Goal: Task Accomplishment & Management: Complete application form

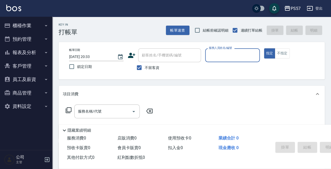
click at [39, 27] on button "櫃檯作業" at bounding box center [26, 26] width 48 height 14
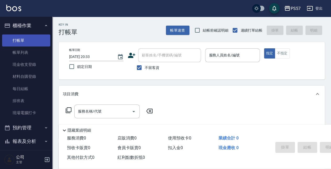
click at [28, 42] on link "打帳單" at bounding box center [26, 41] width 48 height 12
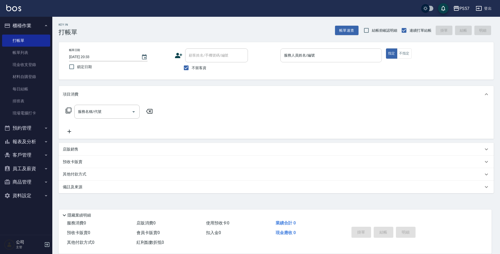
click at [305, 55] on input "服務人員姓名/編號" at bounding box center [331, 55] width 97 height 9
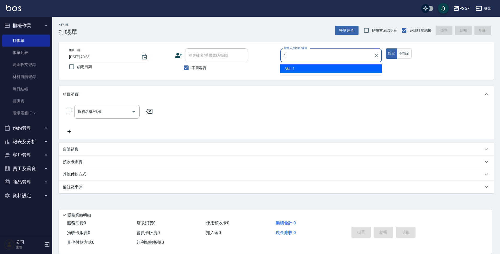
type input "Akin-1"
type button "true"
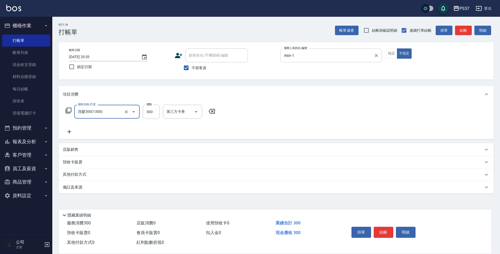
type input "洗髮300(1300)"
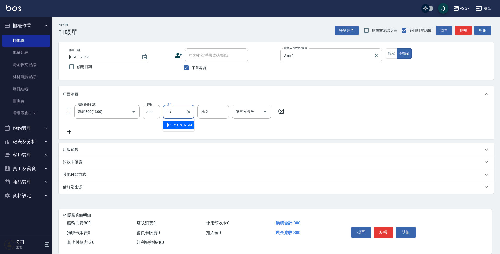
type input "[PERSON_NAME]-33"
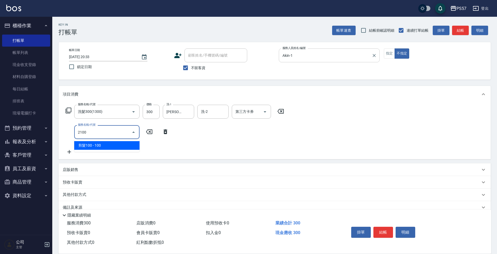
type input "剪髮100(2100)"
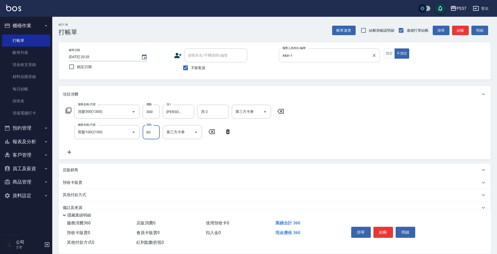
type input "60"
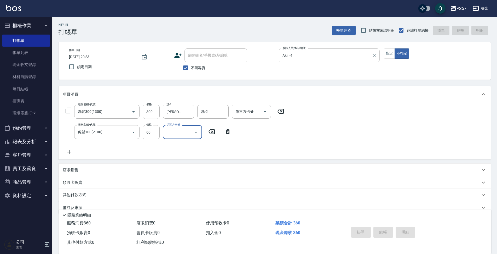
type input "[DATE] 20:36"
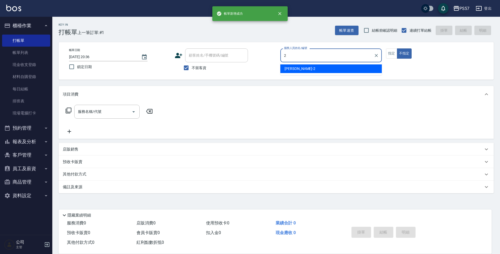
type input "[PERSON_NAME]-2"
type button "false"
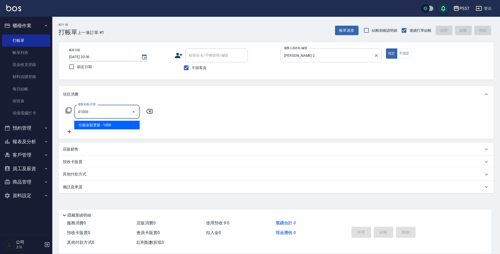
type input "任義金額燙髮(41000)"
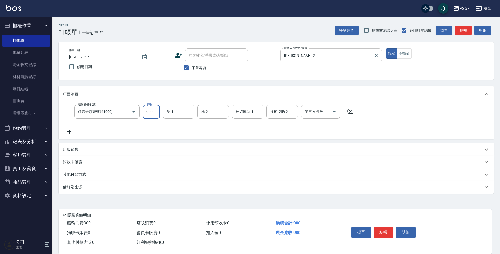
type input "900"
type input "2"
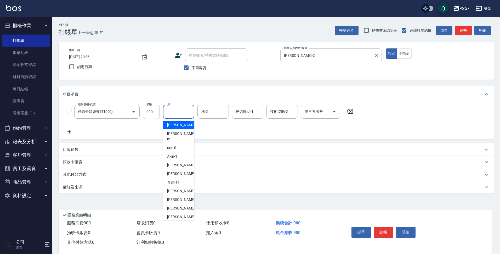
type input "[PERSON_NAME]-28"
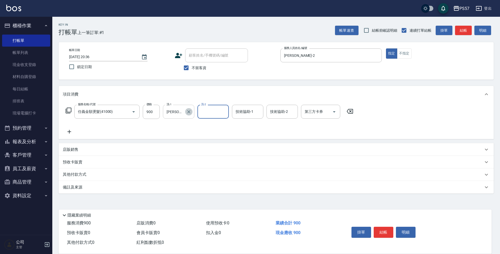
click at [187, 112] on icon "Clear" at bounding box center [188, 111] width 5 height 5
type input "[PERSON_NAME]-2"
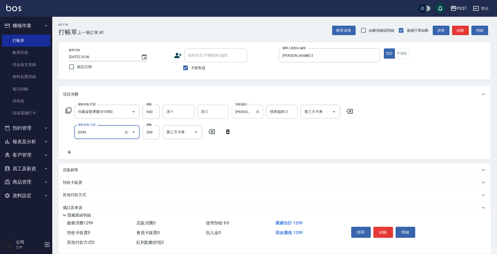
type input "SPA399(0399)"
type input "400"
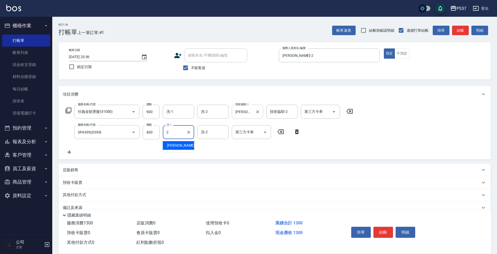
type input "[PERSON_NAME]-2"
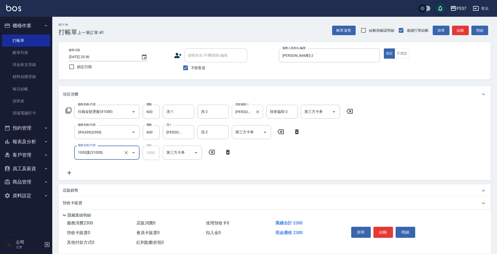
type input "1000護(31000)"
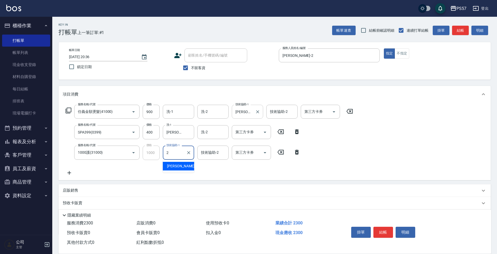
type input "[PERSON_NAME]-2"
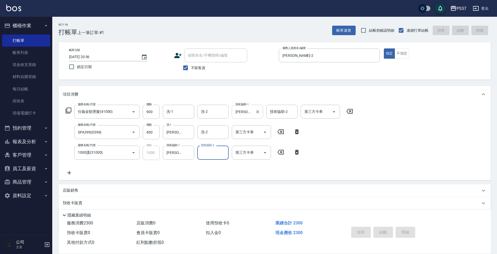
type input "[DATE] 20:37"
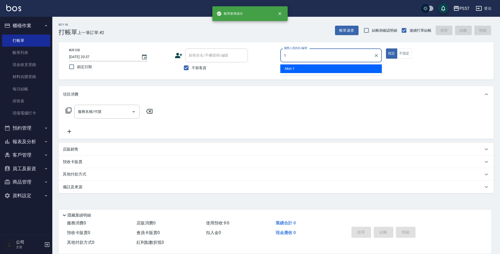
type input "Akin-1"
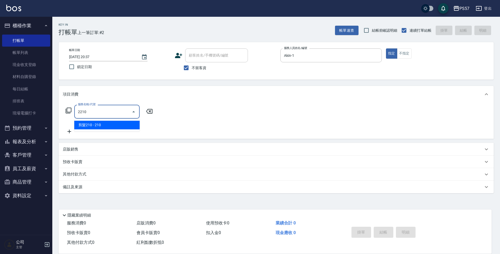
type input "剪髮210(2210)"
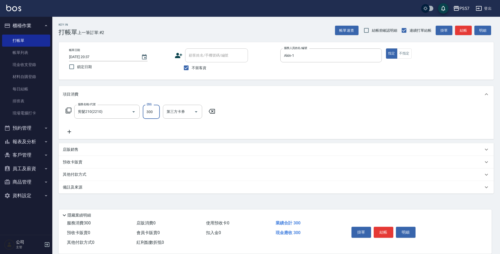
type input "300"
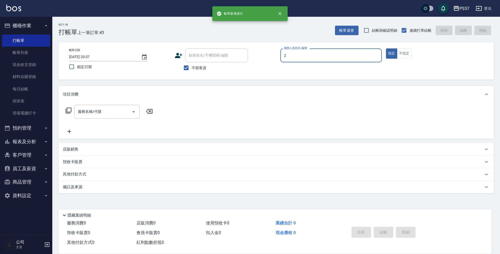
type input "[PERSON_NAME]-2"
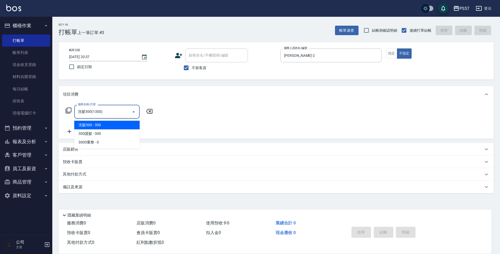
type input "洗髮300(1300)"
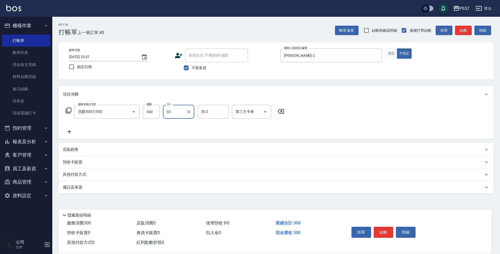
type input "[PERSON_NAME]-33"
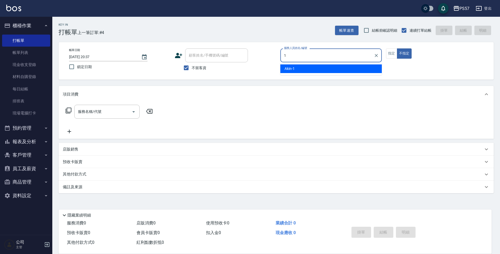
type input "Akin-1"
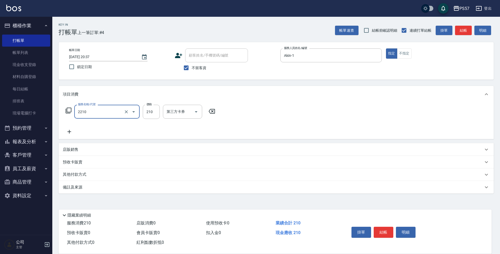
type input "剪髮210(2210)"
type input "300"
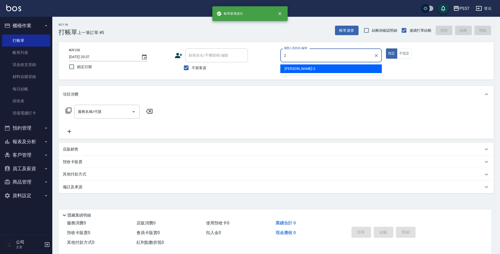
type input "[PERSON_NAME]-2"
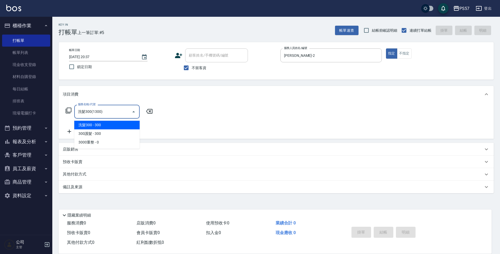
type input "洗髮300(1300)"
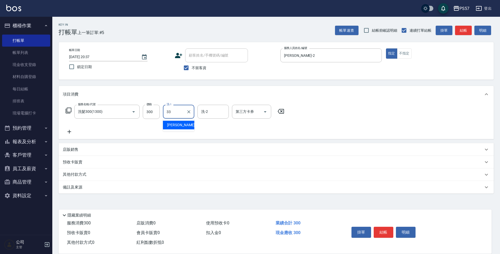
type input "[PERSON_NAME]-33"
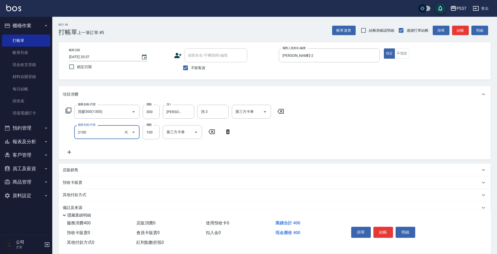
type input "剪髮100(2100)"
type input "60"
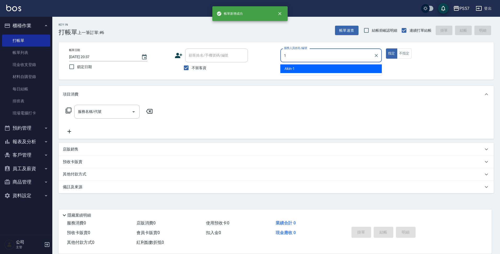
type input "Akin-1"
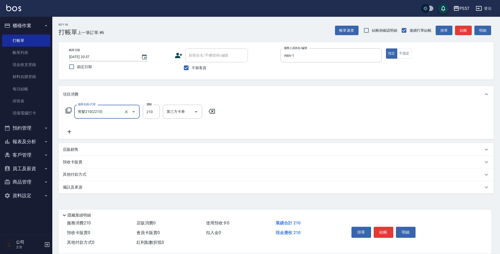
type input "剪髮210(2210)"
type input "300"
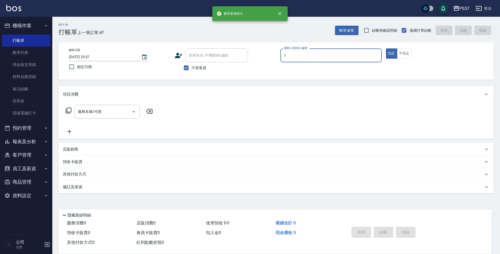
type input "Akin-1"
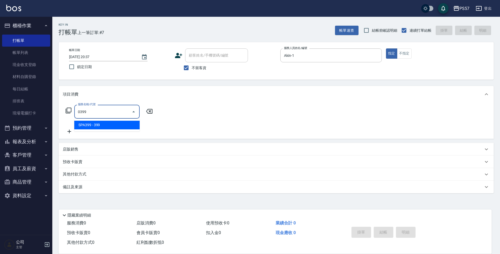
type input "SPA399(0399)"
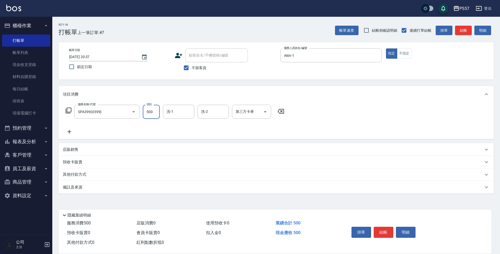
type input "500"
type input "[PERSON_NAME]-33"
type input "[DATE] 20:38"
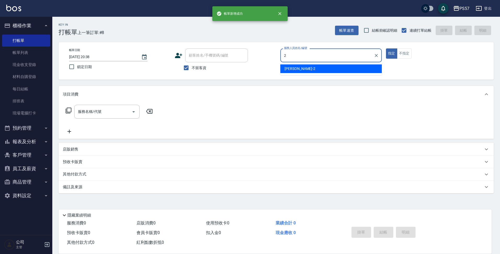
type input "[PERSON_NAME]-2"
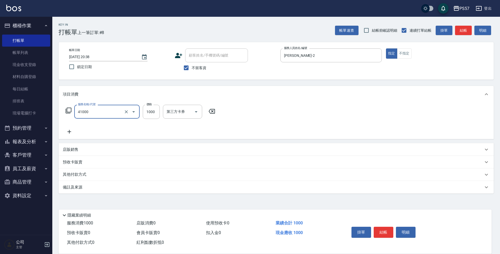
type input "任義金額燙髮(41000)"
type input "1199"
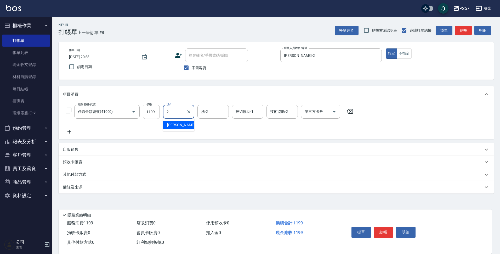
type input "[PERSON_NAME]-2"
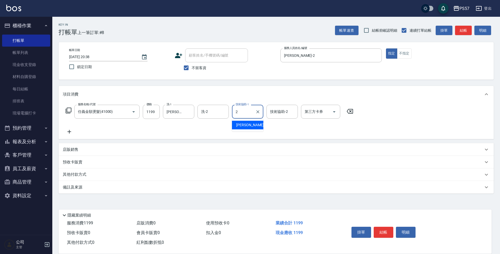
type input "[PERSON_NAME]-2"
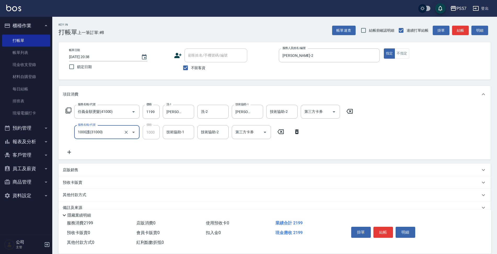
type input "1000護(31000)"
type input "[PERSON_NAME]-2"
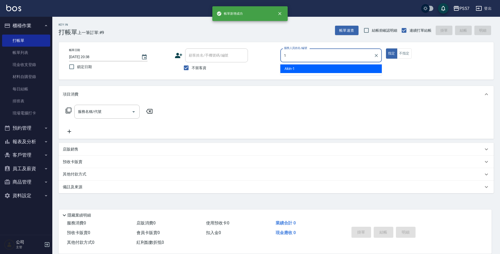
type input "Akin-1"
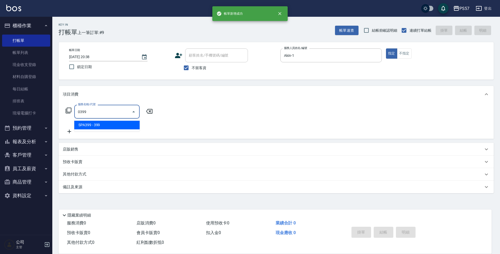
type input "SPA399(0399)"
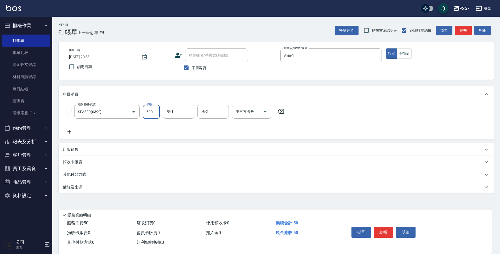
type input "500"
type input "[PERSON_NAME]-33"
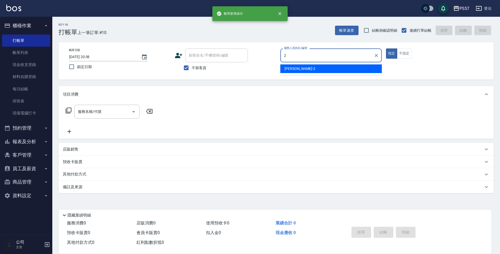
type input "[PERSON_NAME]-2"
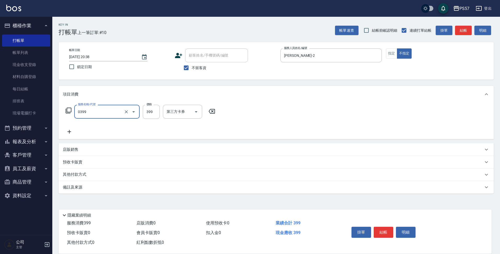
type input "SPA399(0399)"
type input "500"
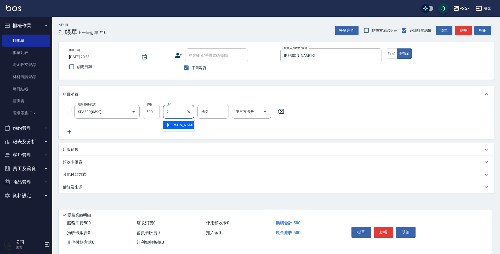
type input "[PERSON_NAME]-2"
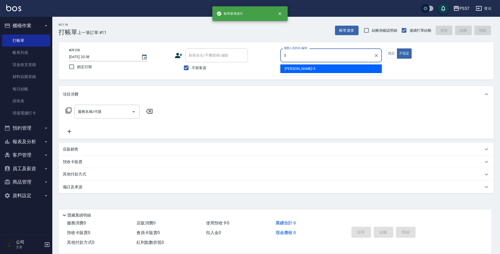
type input "[PERSON_NAME]5"
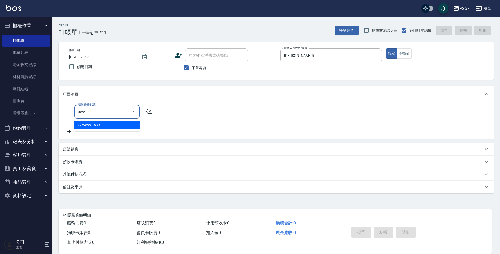
type input "SPA599(0599)"
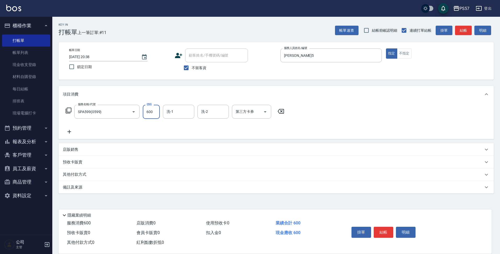
type input "600"
type input "[PERSON_NAME]5"
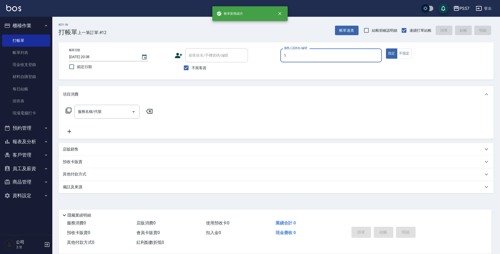
type input "Akin-1"
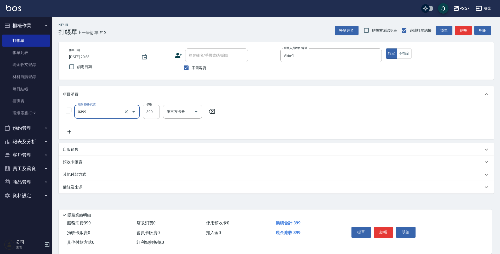
type input "SPA399(0399)"
type input "500"
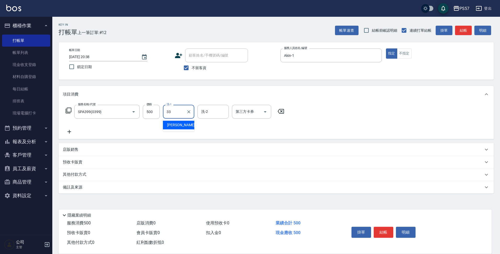
type input "[PERSON_NAME]-33"
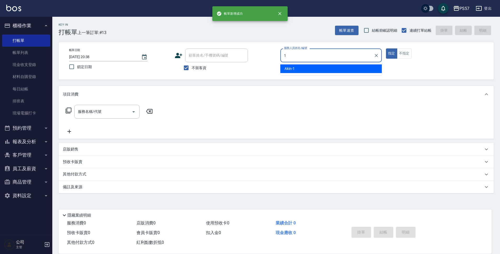
type input "Akin-1"
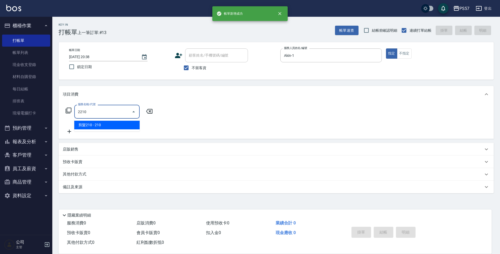
type input "剪髮210(2210)"
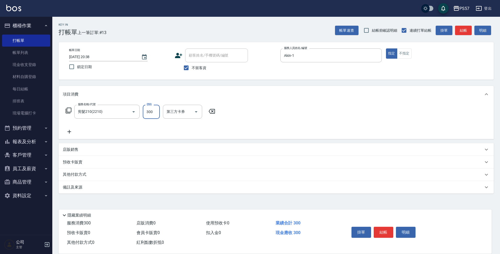
type input "300"
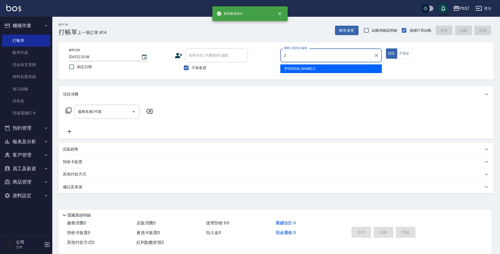
type input "[PERSON_NAME]-2"
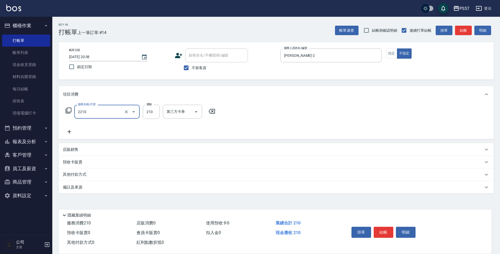
type input "剪髮210(2210)"
type input "250"
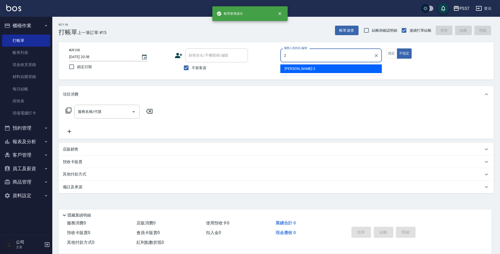
type input "[PERSON_NAME]-2"
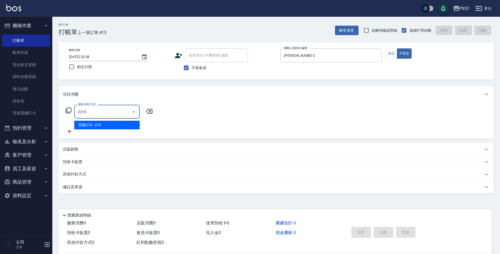
type input "剪髮210(2210)"
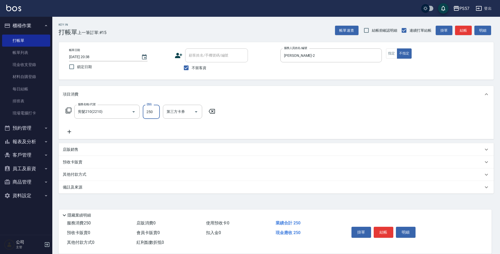
type input "250"
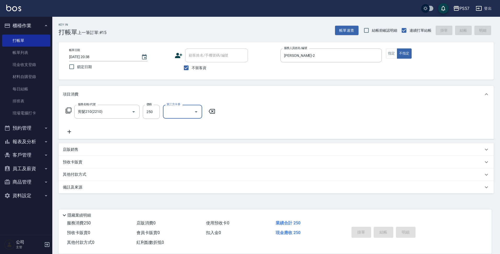
type input "[DATE] 20:39"
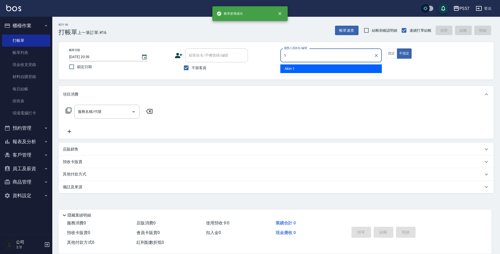
type input "Akin-1"
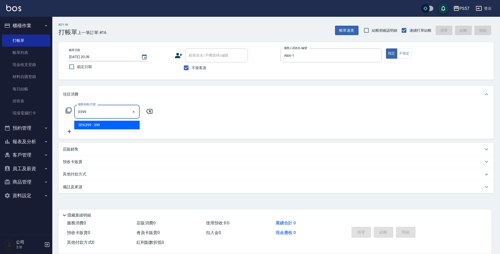
type input "SPA399(0399)"
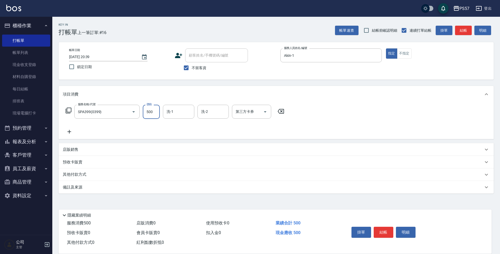
type input "500"
type input "[PERSON_NAME]-33"
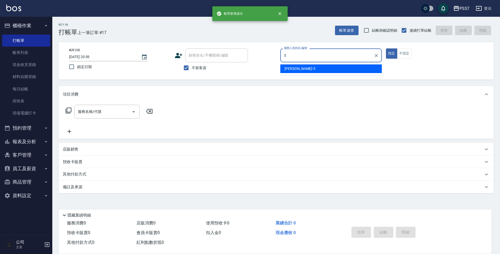
type input "[PERSON_NAME]5"
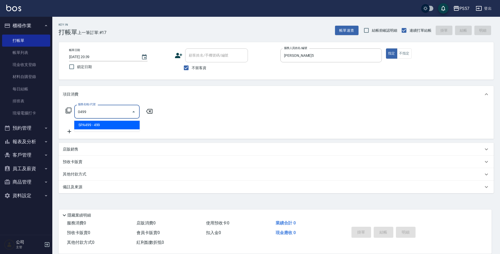
type input "SPA499(0499)"
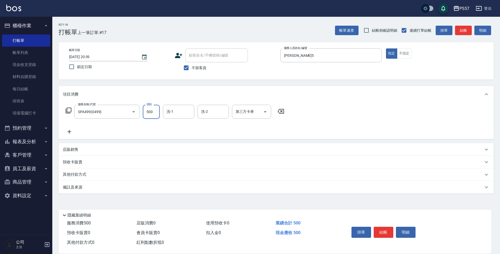
type input "500"
type input "[PERSON_NAME]5"
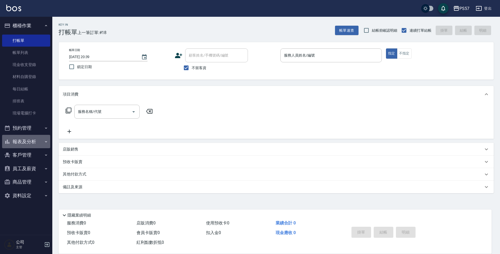
click at [31, 139] on button "報表及分析" at bounding box center [26, 142] width 48 height 14
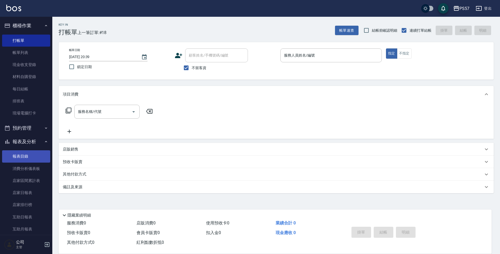
click at [19, 153] on link "報表目錄" at bounding box center [26, 156] width 48 height 12
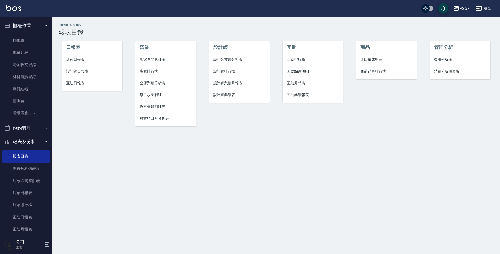
click at [87, 59] on span "店家日報表" at bounding box center [92, 59] width 52 height 5
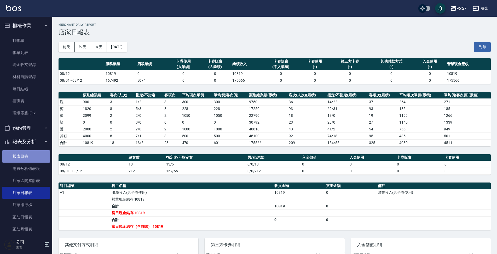
click at [32, 158] on link "報表目錄" at bounding box center [26, 156] width 48 height 12
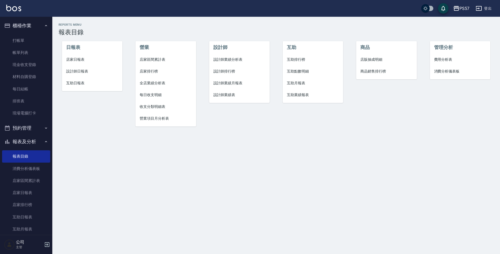
click at [82, 73] on span "設計師日報表" at bounding box center [92, 70] width 52 height 5
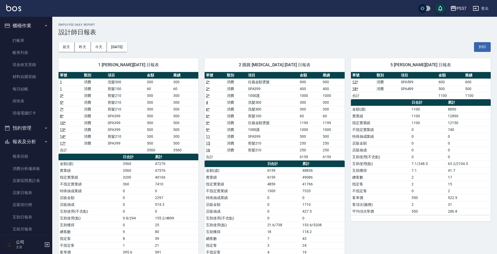
click at [128, 41] on div "[DATE] [DATE] [DATE] [DATE] 列印" at bounding box center [275, 47] width 432 height 22
click at [127, 44] on button "[DATE]" at bounding box center [117, 47] width 20 height 10
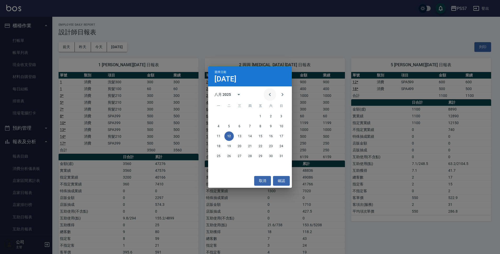
click at [271, 95] on icon "Previous month" at bounding box center [270, 94] width 6 height 6
click at [270, 124] on button "12" at bounding box center [270, 125] width 9 height 9
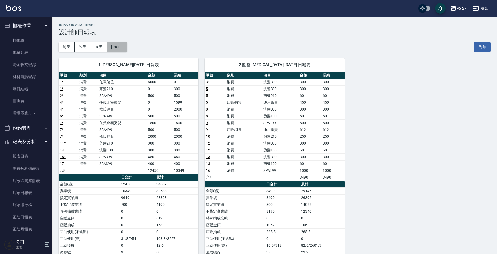
click at [110, 46] on button "[DATE]" at bounding box center [117, 47] width 20 height 10
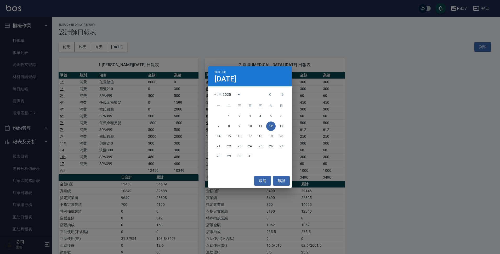
click at [114, 48] on div "選擇日期 [DATE] 七月 2025 一 二 三 四 五 六 日 1 2 3 4 5 6 7 8 9 10 11 12 13 14 15 16 17 18 …" at bounding box center [250, 127] width 500 height 254
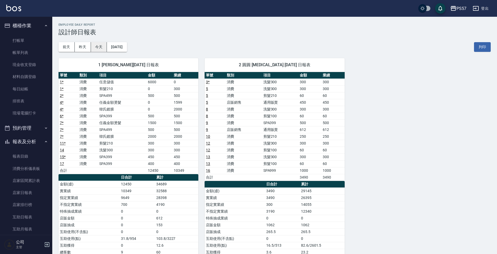
click at [105, 46] on button "今天" at bounding box center [99, 47] width 16 height 10
